Goal: Information Seeking & Learning: Check status

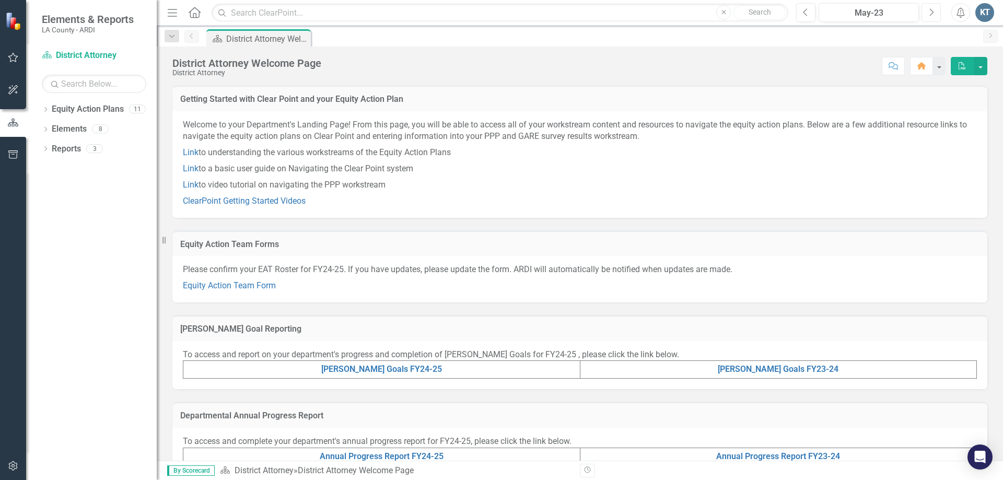
click at [928, 11] on icon "Next" at bounding box center [931, 12] width 6 height 9
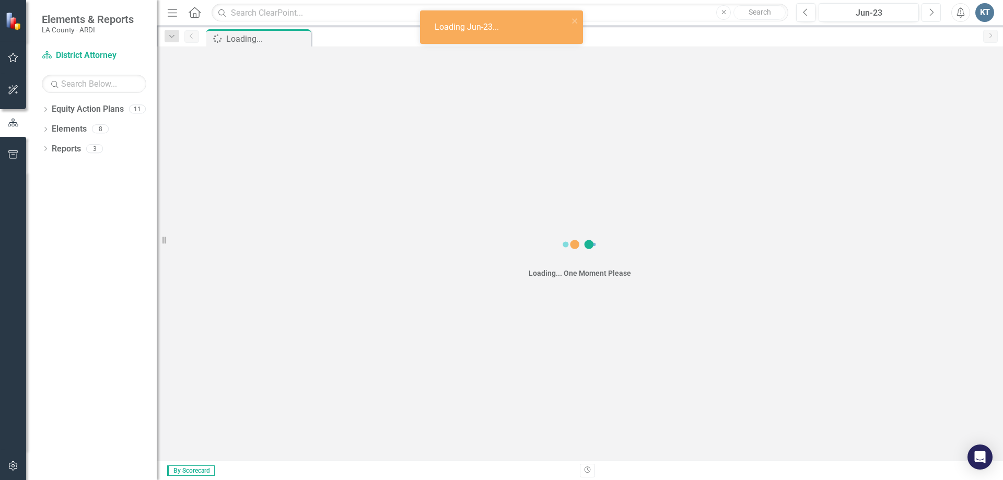
click at [928, 11] on icon "Next" at bounding box center [931, 12] width 6 height 9
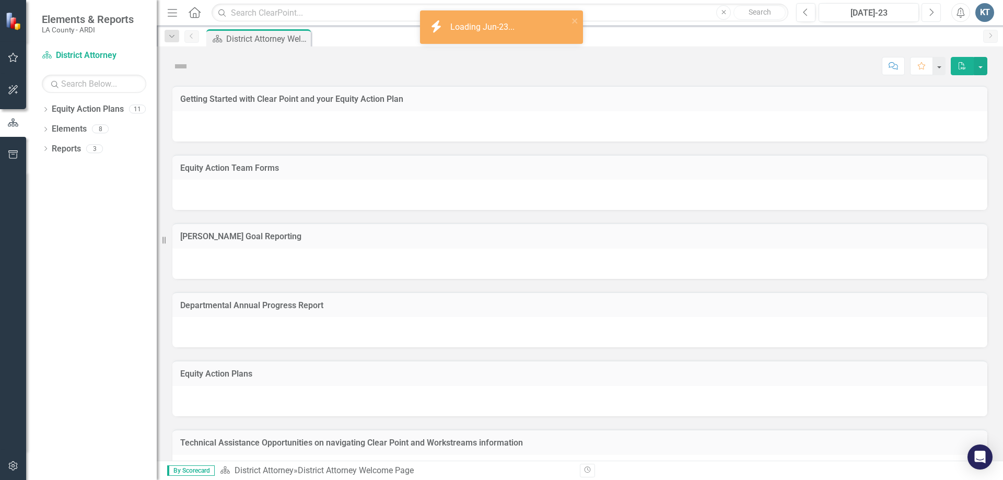
click at [928, 11] on icon "Next" at bounding box center [931, 12] width 6 height 9
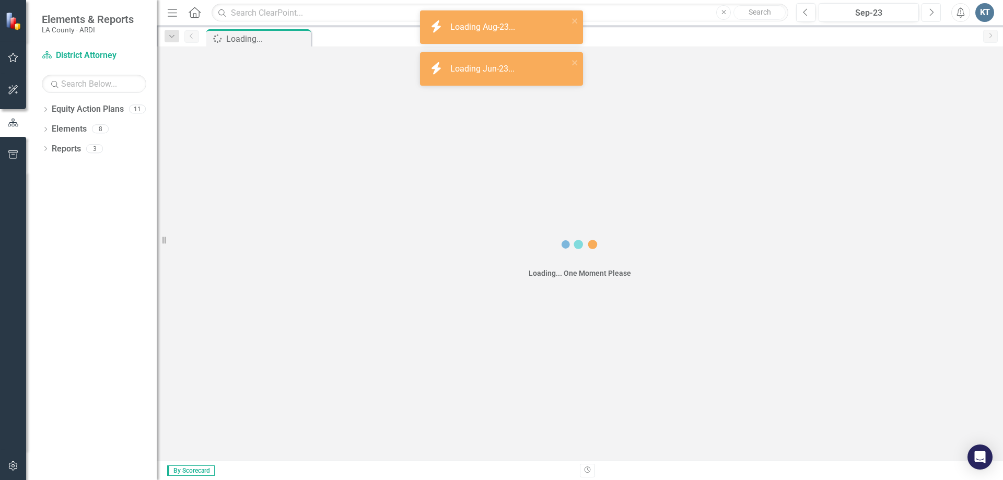
click at [928, 11] on icon "Next" at bounding box center [931, 12] width 6 height 9
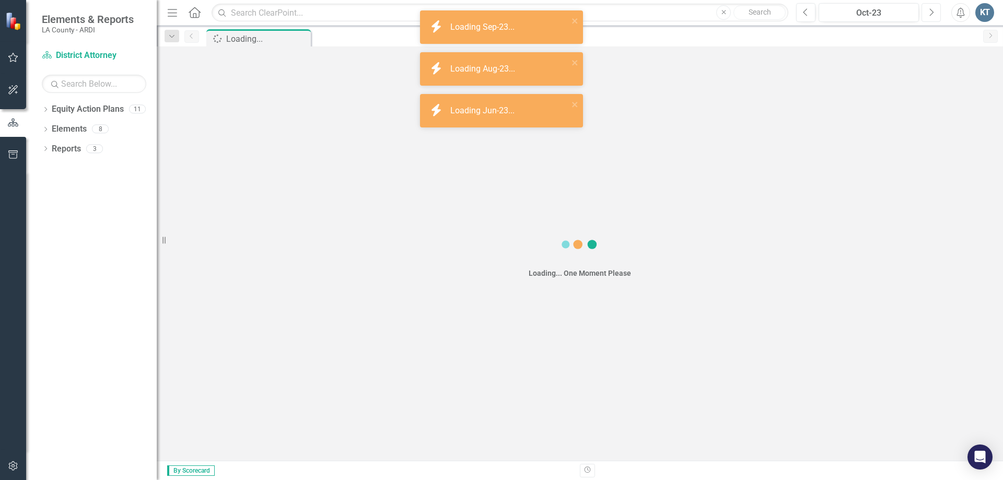
click at [928, 11] on icon "Next" at bounding box center [931, 12] width 6 height 9
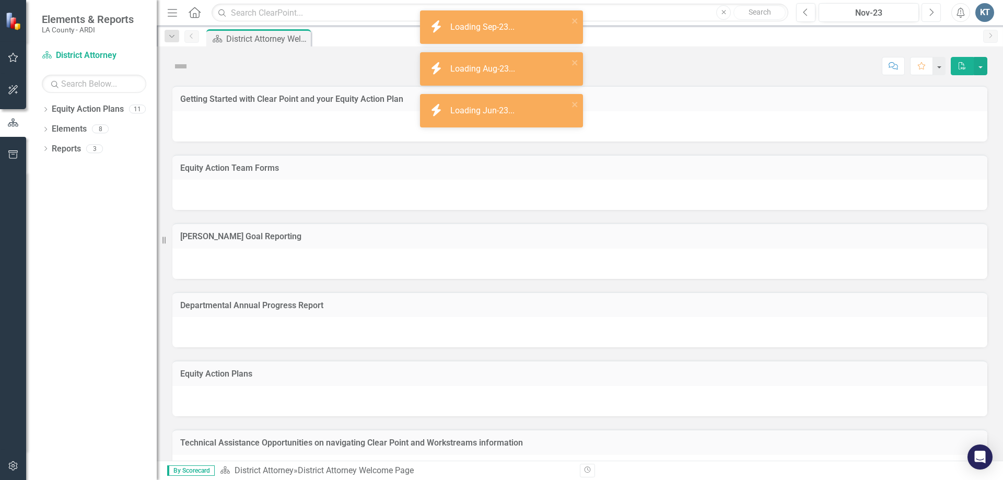
click at [928, 11] on icon "Next" at bounding box center [931, 12] width 6 height 9
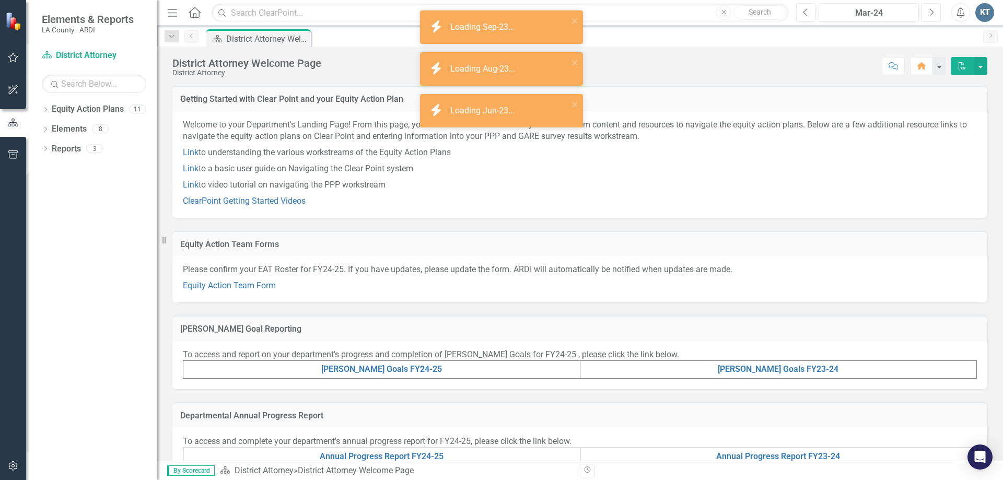
click at [928, 11] on icon "Next" at bounding box center [931, 12] width 6 height 9
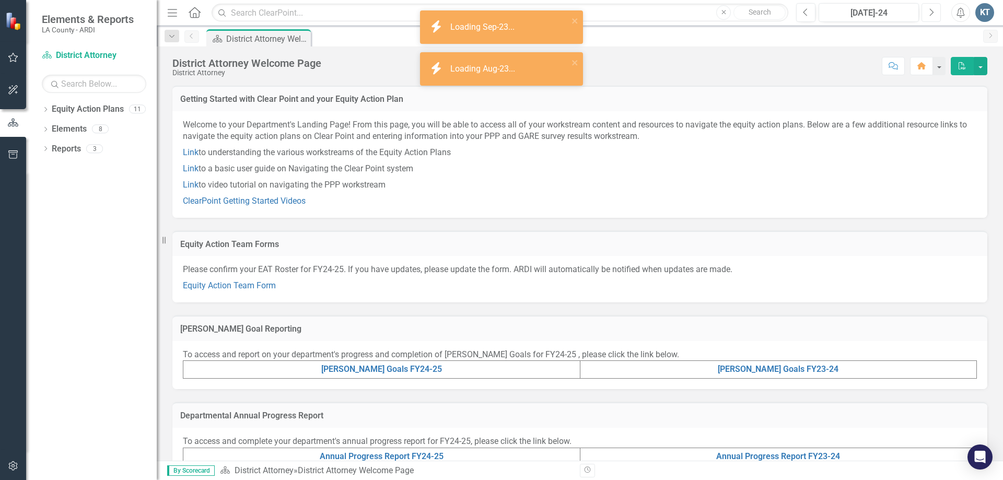
click at [928, 11] on icon "Next" at bounding box center [931, 12] width 6 height 9
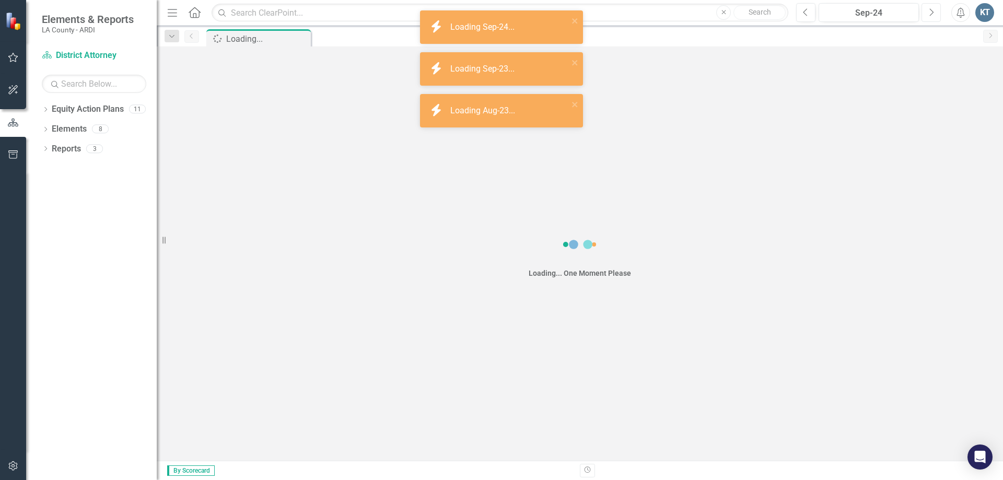
click at [928, 11] on icon "Next" at bounding box center [931, 12] width 6 height 9
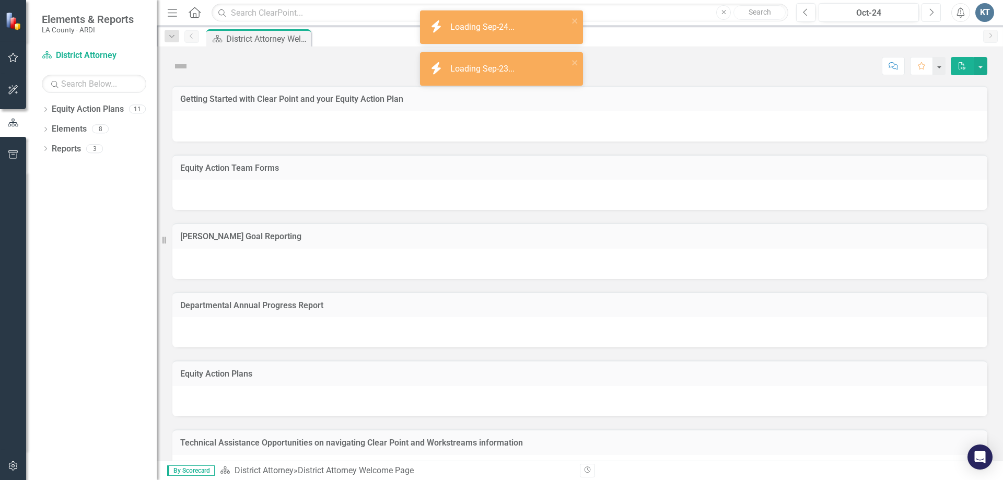
click at [928, 11] on icon "Next" at bounding box center [931, 12] width 6 height 9
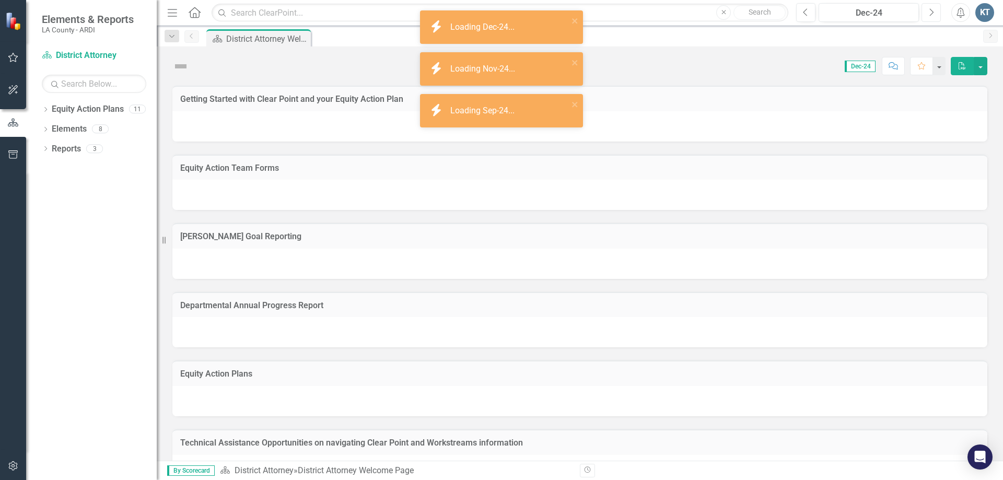
click at [928, 11] on icon "Next" at bounding box center [931, 12] width 6 height 9
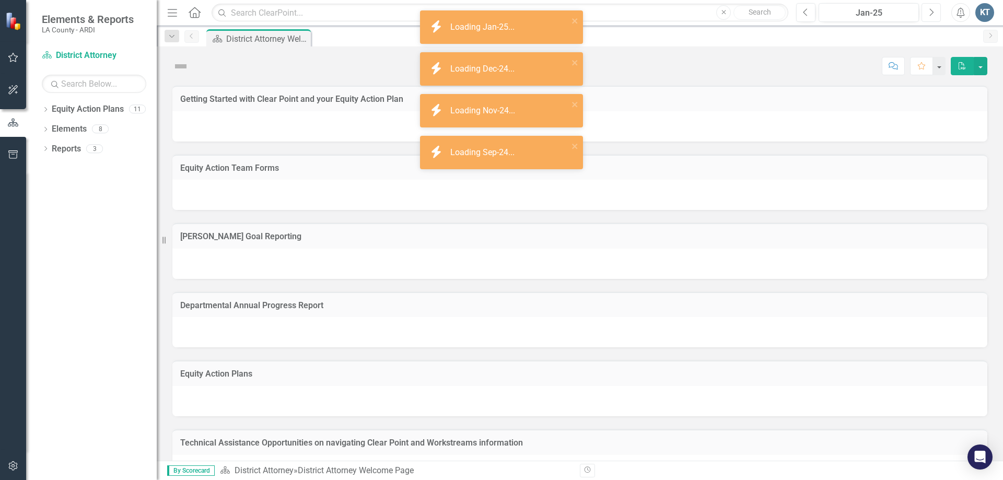
click at [928, 11] on icon "Next" at bounding box center [931, 12] width 6 height 9
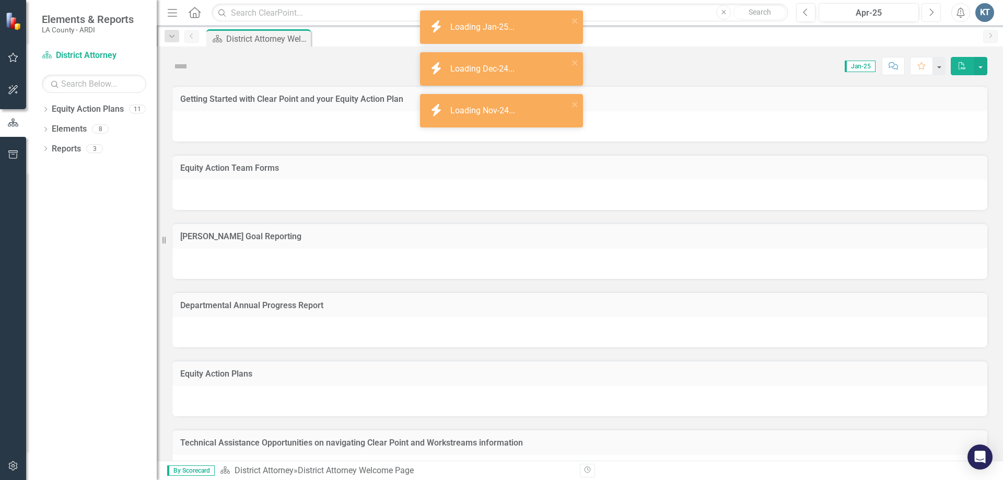
click at [928, 11] on icon "Next" at bounding box center [931, 12] width 6 height 9
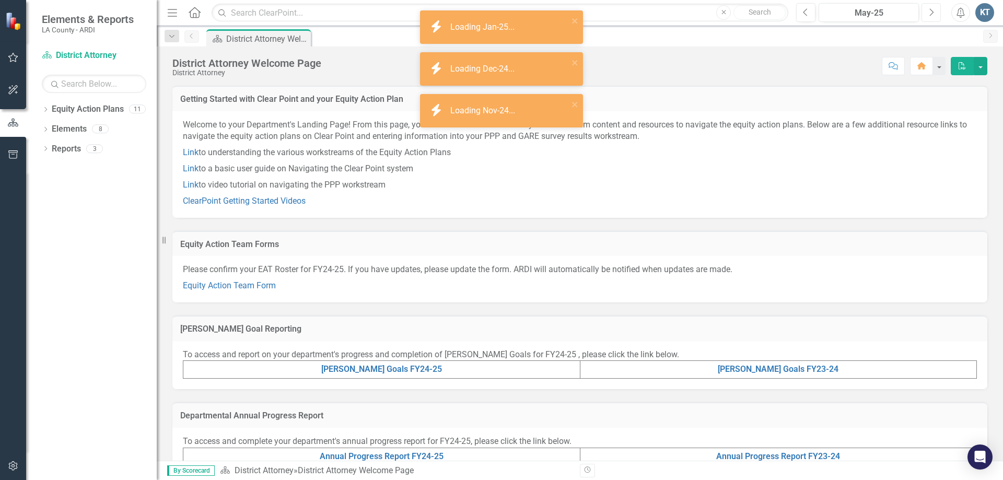
click at [928, 11] on icon "Next" at bounding box center [931, 12] width 6 height 9
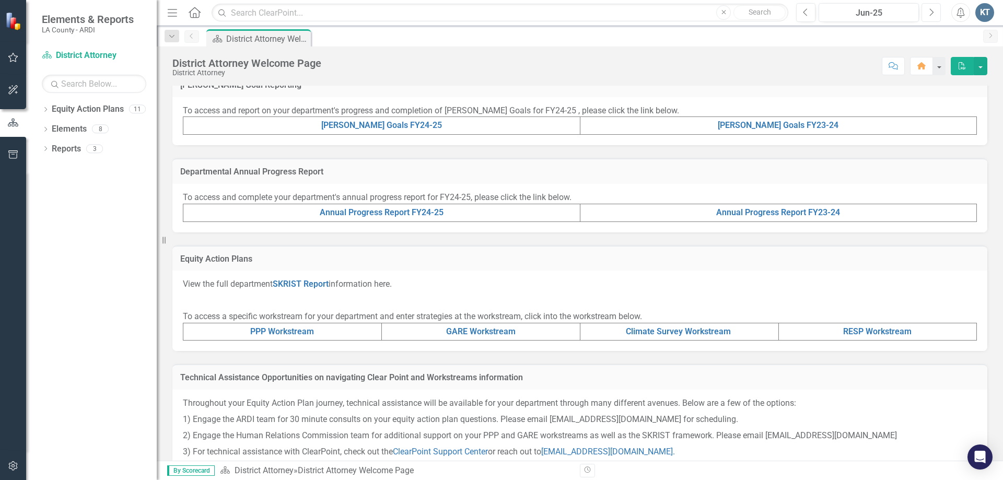
scroll to position [278, 0]
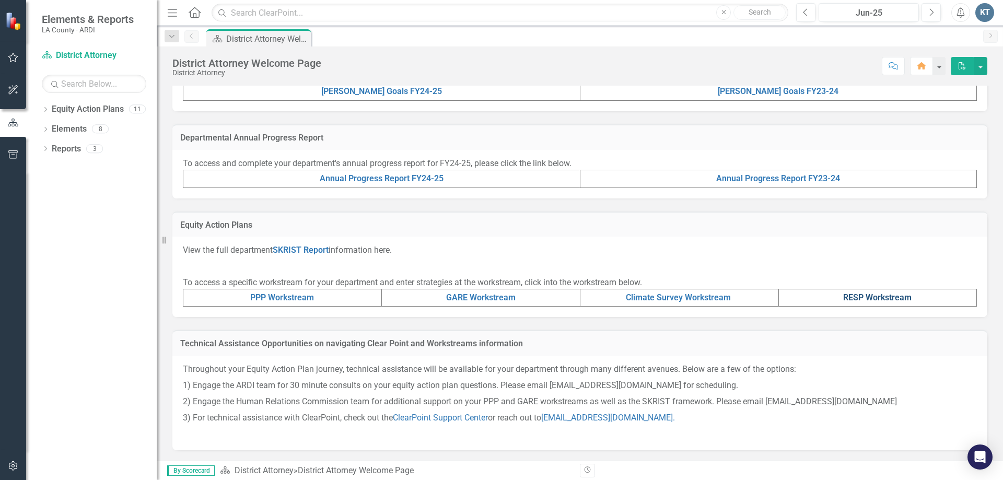
click at [874, 295] on link "RESP Workstream" at bounding box center [877, 297] width 68 height 10
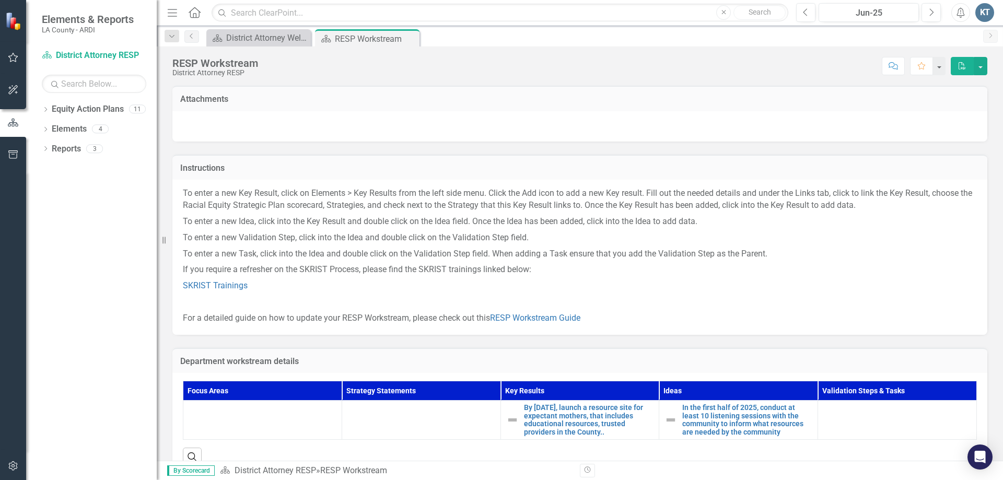
scroll to position [33, 0]
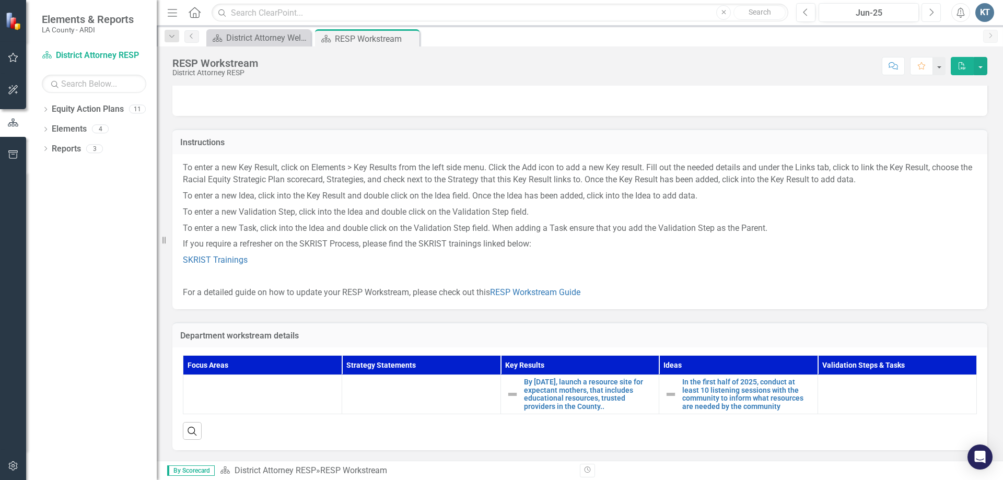
click at [932, 10] on icon "Next" at bounding box center [931, 12] width 6 height 9
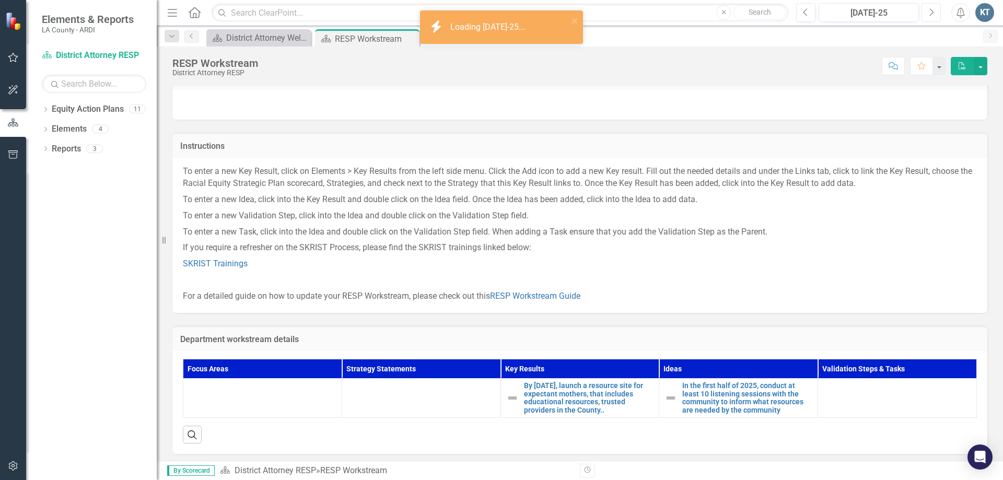
scroll to position [33, 0]
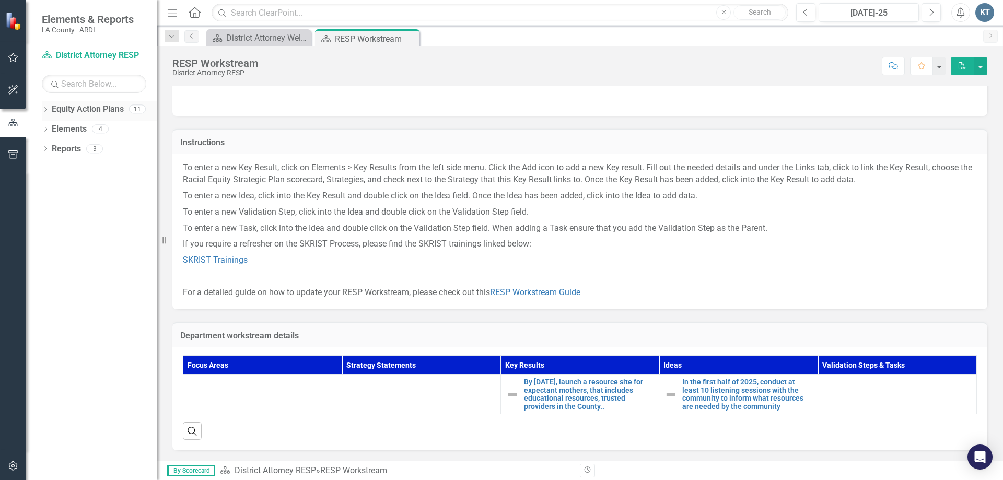
click at [45, 109] on icon "Dropdown" at bounding box center [45, 111] width 7 height 6
click at [64, 130] on link "Racial Equity Strategic Plan" at bounding box center [106, 129] width 99 height 12
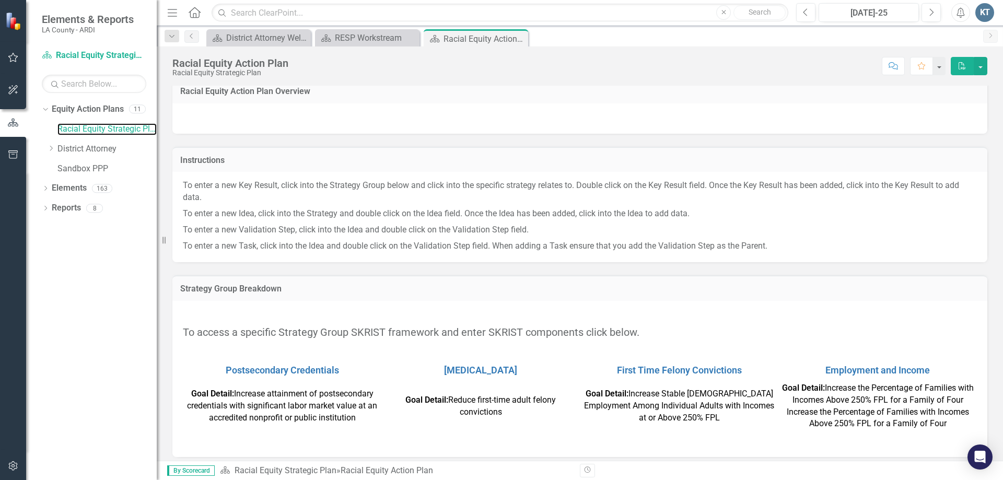
scroll to position [15, 0]
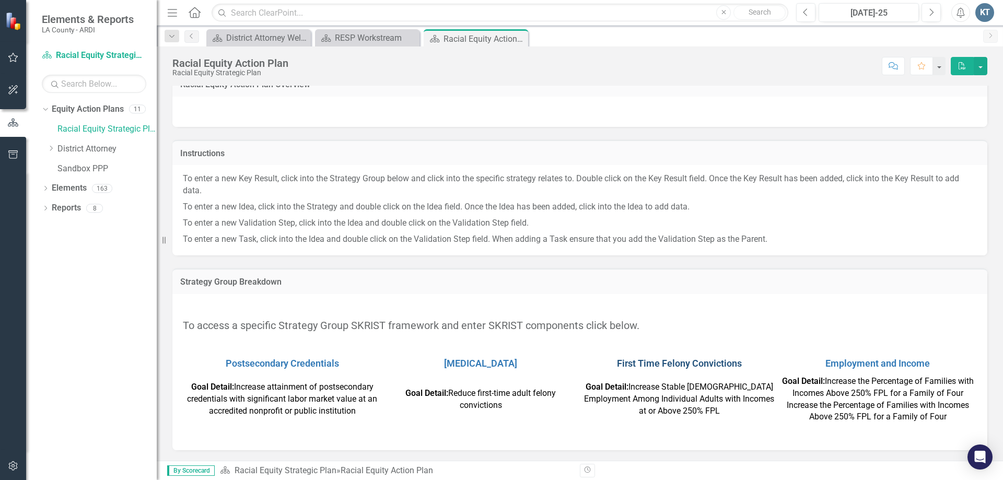
click at [627, 362] on link "First Time Felony Convictions" at bounding box center [679, 363] width 125 height 11
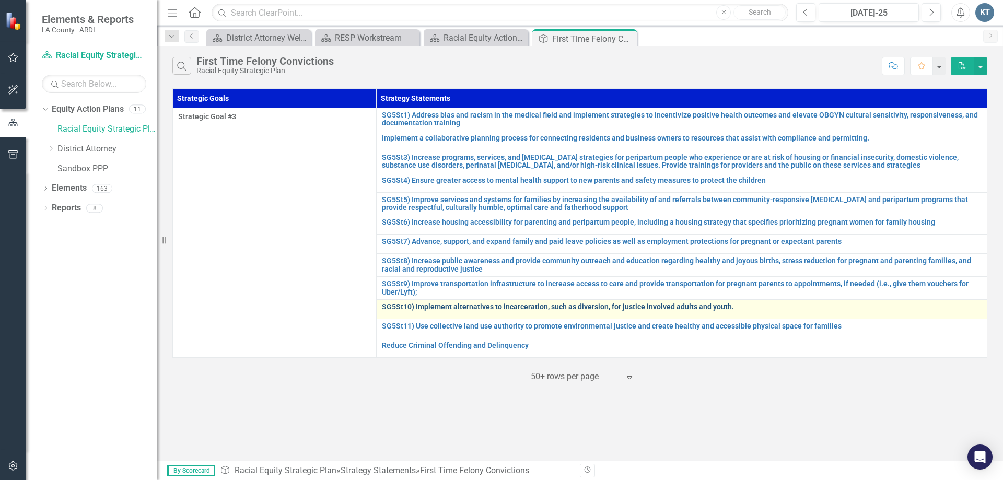
click at [391, 305] on link "SG5St10) Implement alternatives to incarceration, such as diversion, for justic…" at bounding box center [682, 307] width 600 height 8
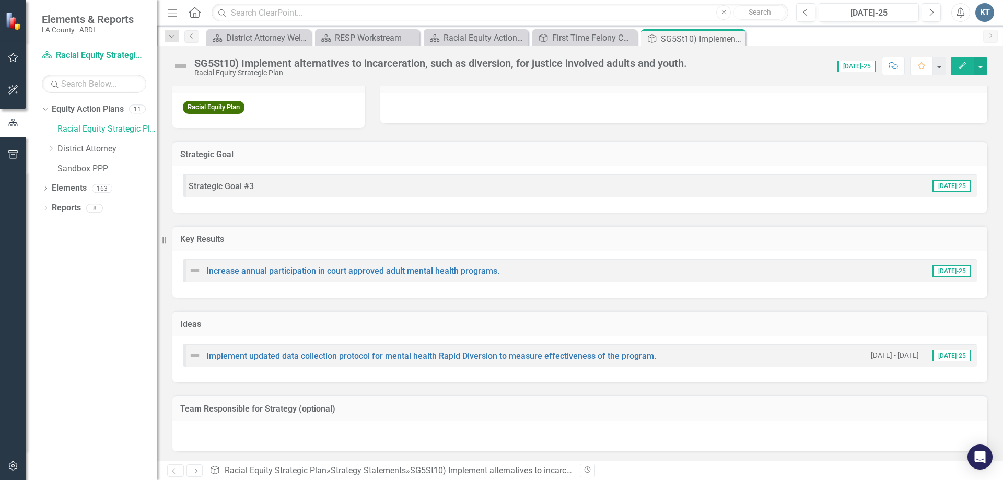
scroll to position [88, 0]
click at [473, 354] on link "Implement updated data collection protocol for mental health Rapid Diversion to…" at bounding box center [431, 355] width 450 height 10
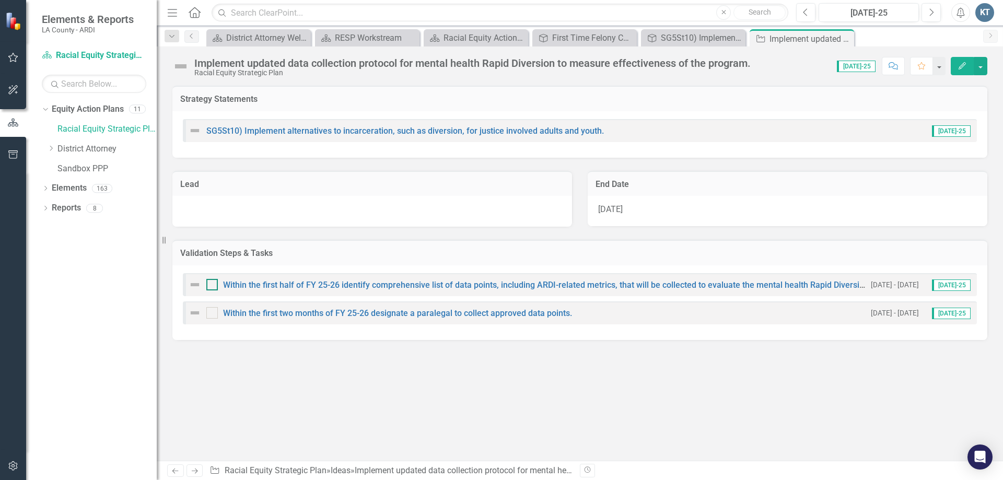
click at [208, 287] on div at bounding box center [211, 284] width 11 height 11
click at [208, 286] on input "checkbox" at bounding box center [209, 282] width 7 height 7
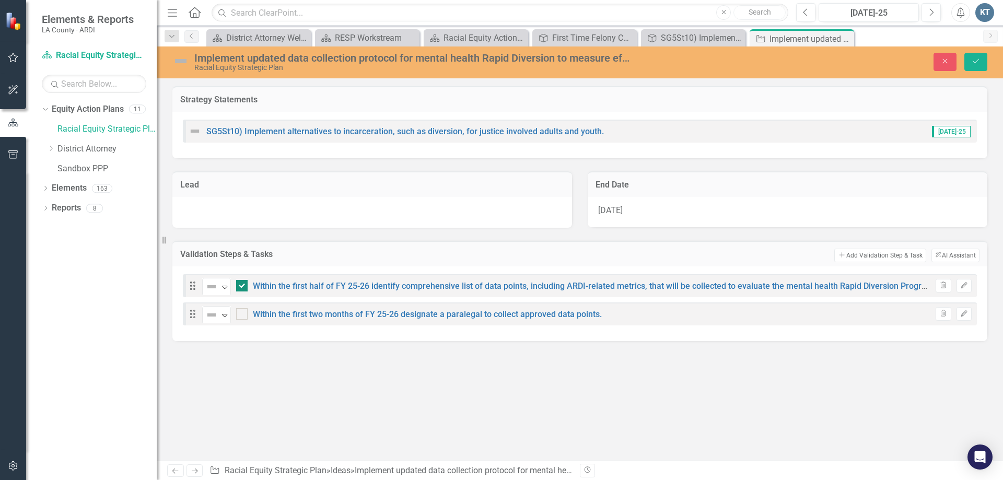
click at [243, 284] on div at bounding box center [241, 285] width 11 height 11
click at [243, 284] on input "checkbox" at bounding box center [239, 283] width 7 height 7
checkbox input "false"
click at [284, 315] on link "Within the first two months of FY 25-26 designate a paralegal to collect approv…" at bounding box center [427, 314] width 349 height 10
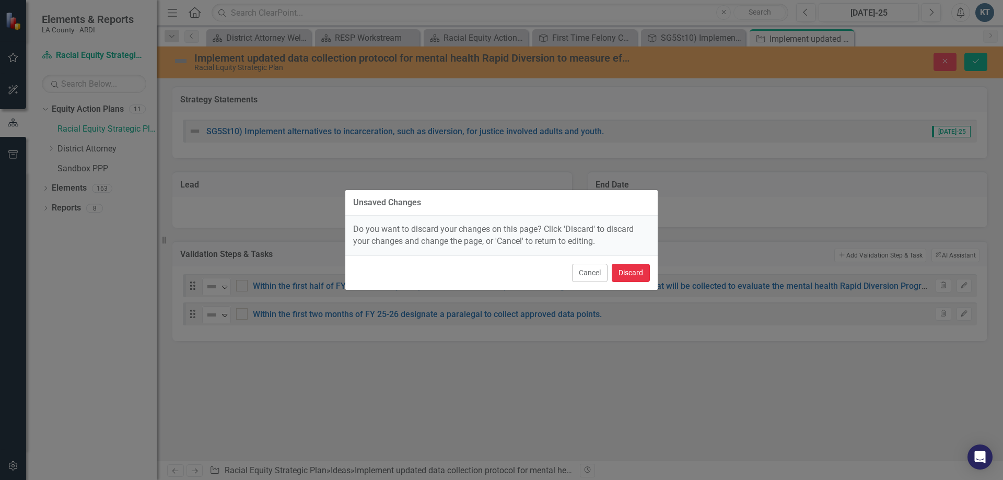
click at [639, 276] on button "Discard" at bounding box center [630, 273] width 38 height 18
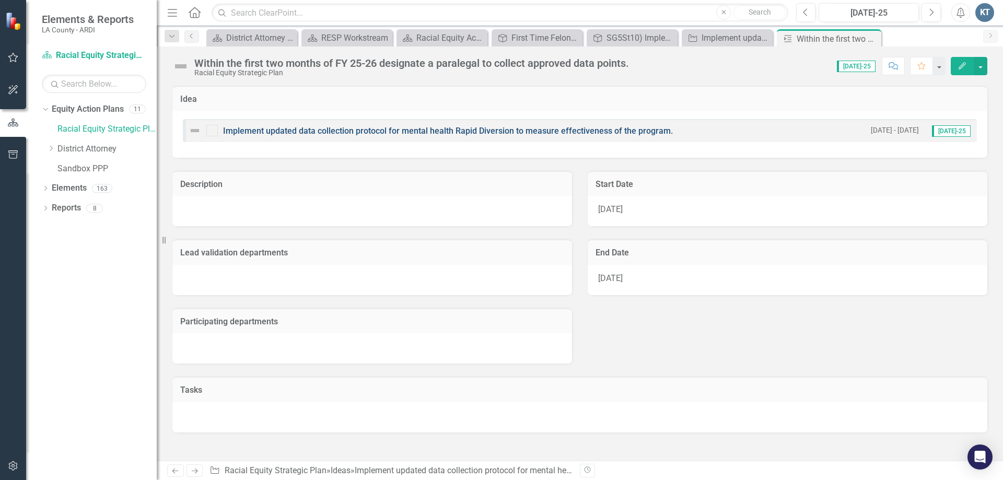
click at [630, 130] on link "Implement updated data collection protocol for mental health Rapid Diversion to…" at bounding box center [448, 131] width 450 height 10
